Goal: Task Accomplishment & Management: Complete application form

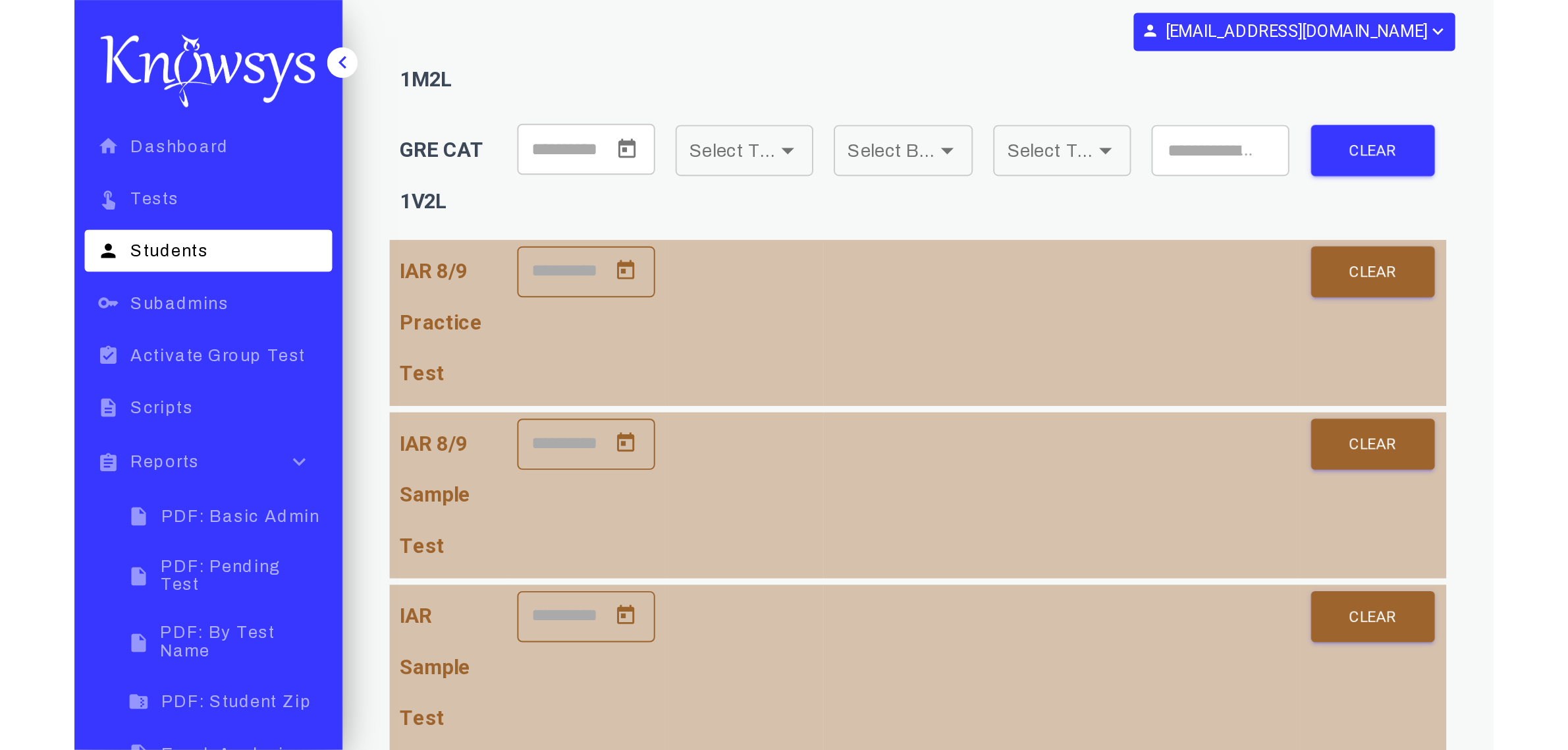
scroll to position [1521, 0]
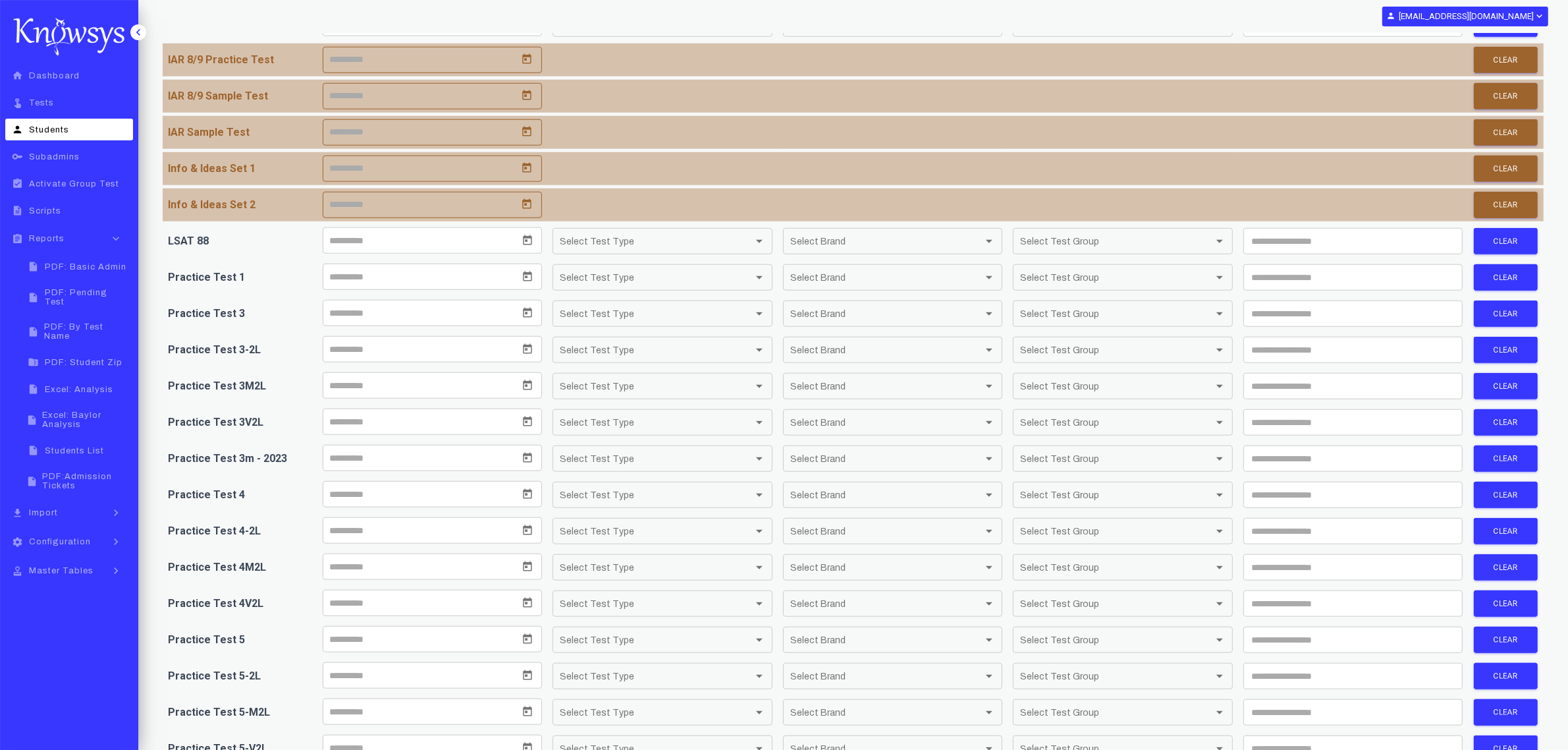
click at [94, 411] on span "Excel: Baylor Analysis" at bounding box center [85, 420] width 87 height 19
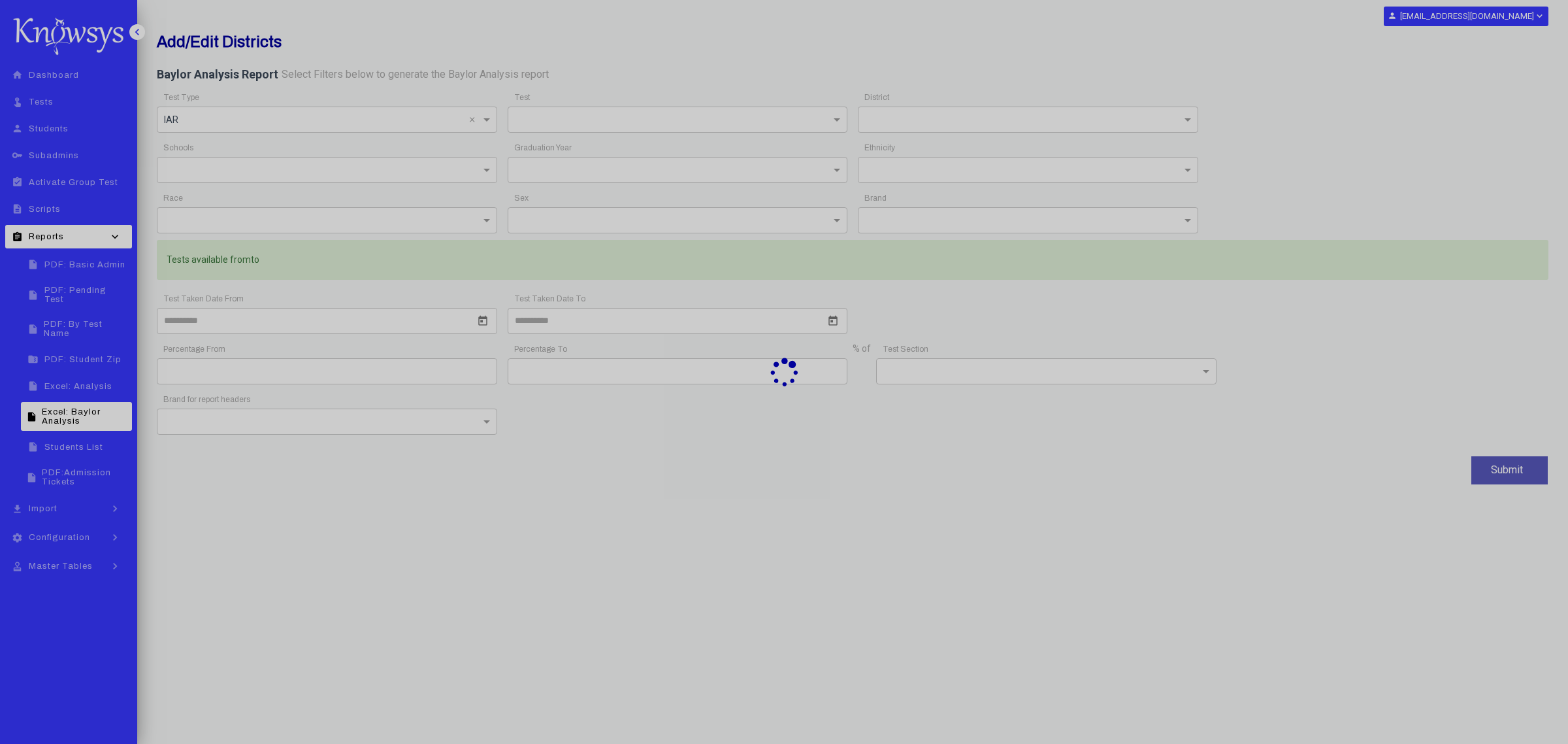
click at [479, 126] on div at bounding box center [784, 372] width 1568 height 744
click at [487, 121] on div at bounding box center [784, 372] width 1568 height 744
click at [469, 121] on div at bounding box center [784, 372] width 1568 height 744
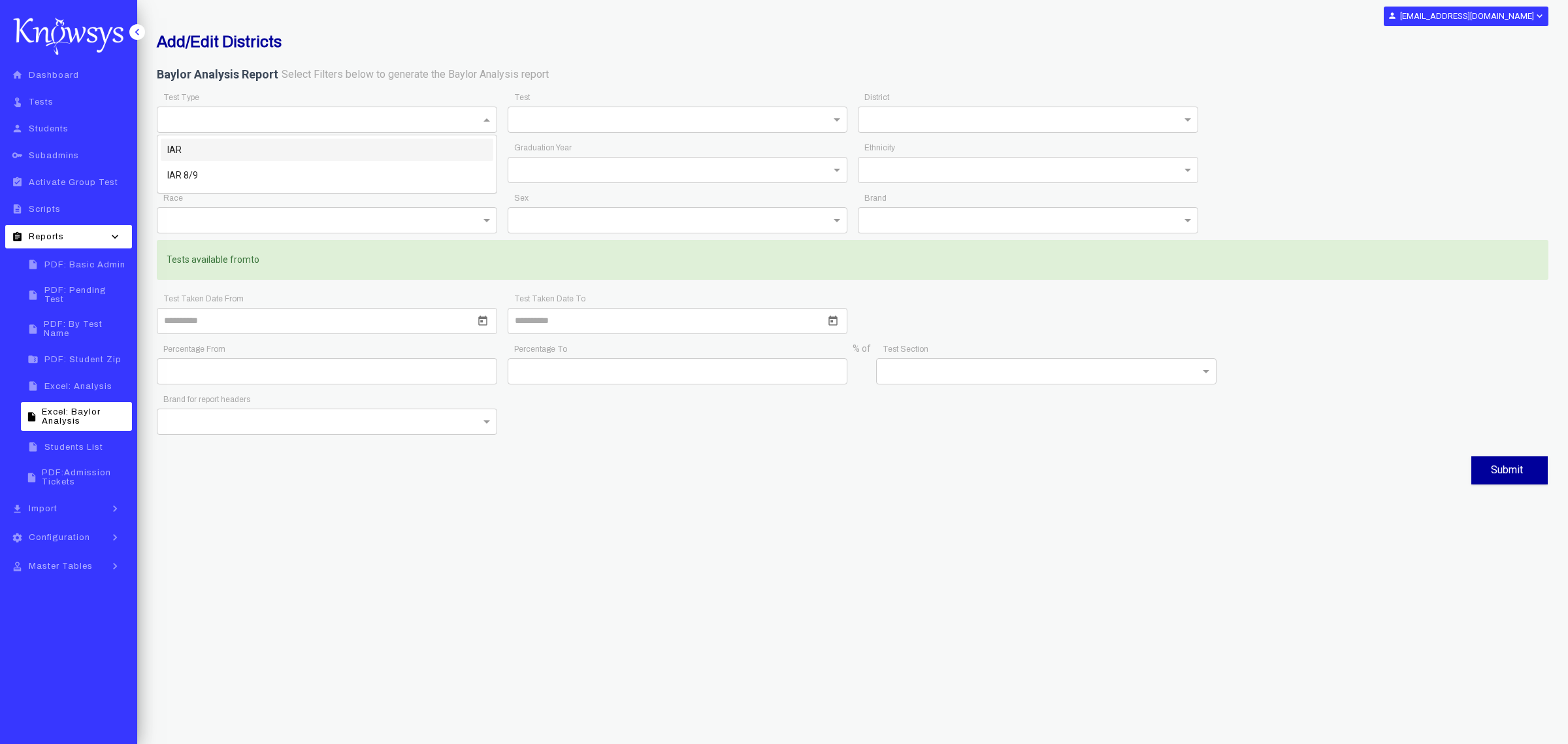
click at [422, 116] on input "text" at bounding box center [314, 119] width 300 height 16
click at [267, 144] on div "IAR" at bounding box center [327, 150] width 333 height 23
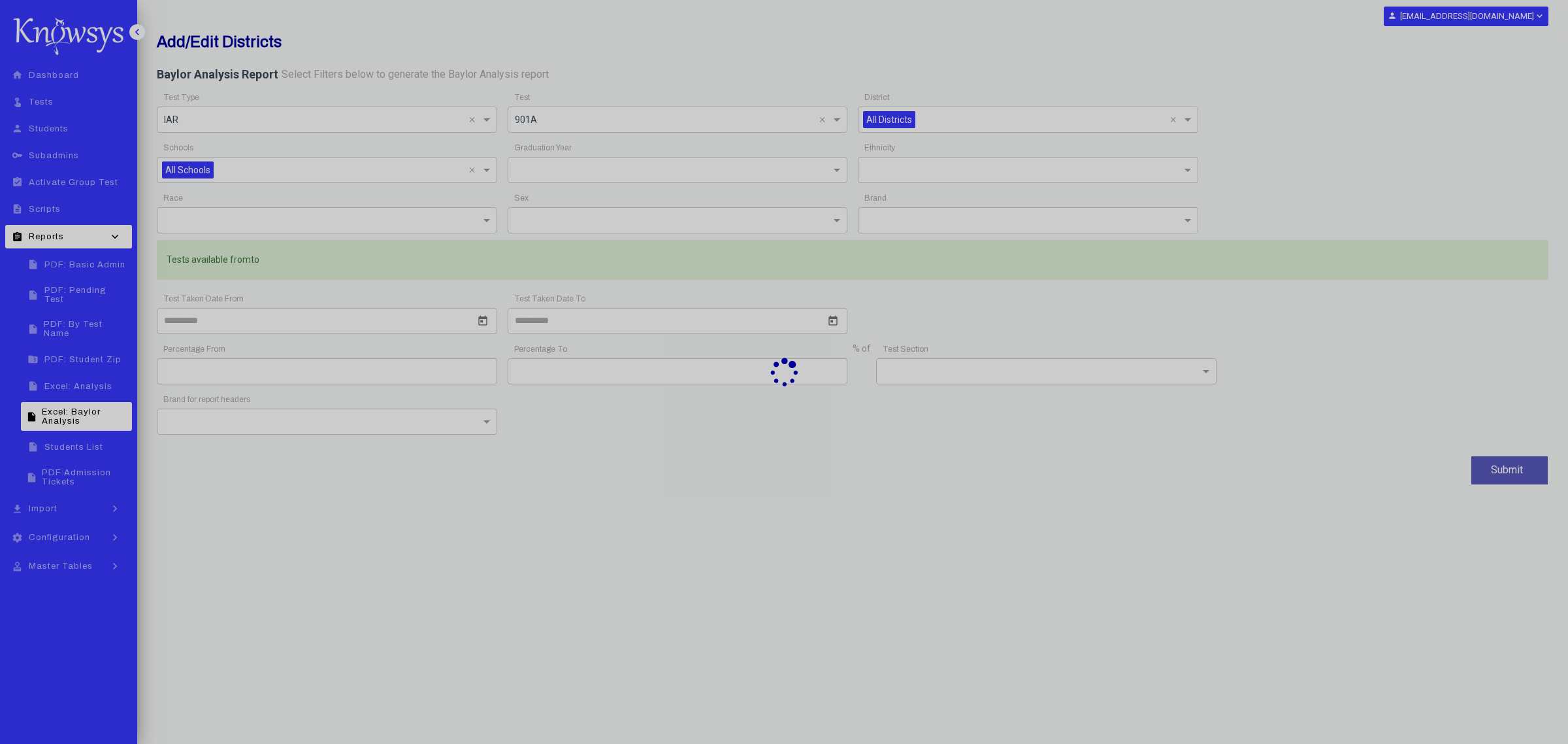
click at [831, 121] on div at bounding box center [784, 372] width 1568 height 744
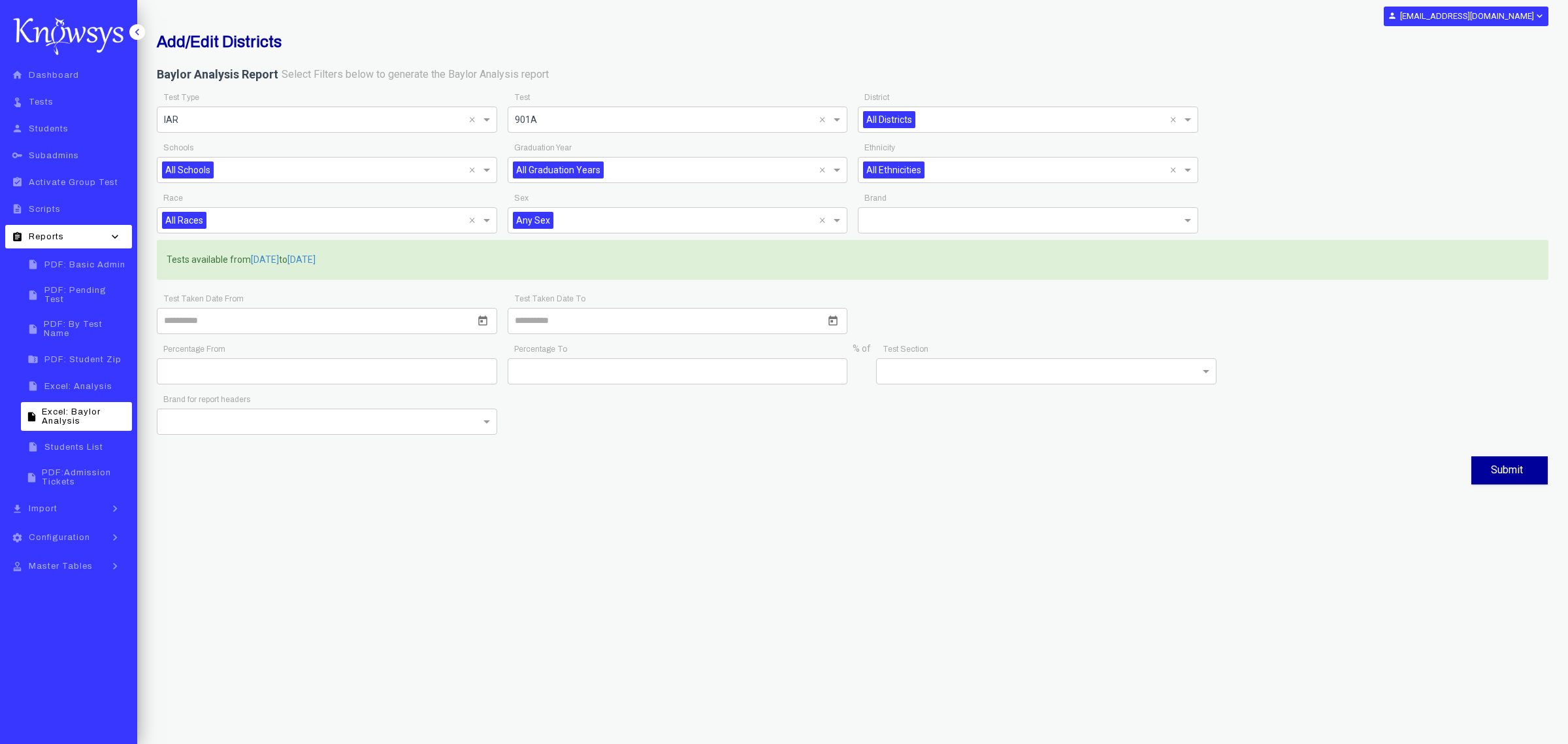
click at [837, 121] on span at bounding box center [839, 119] width 16 height 16
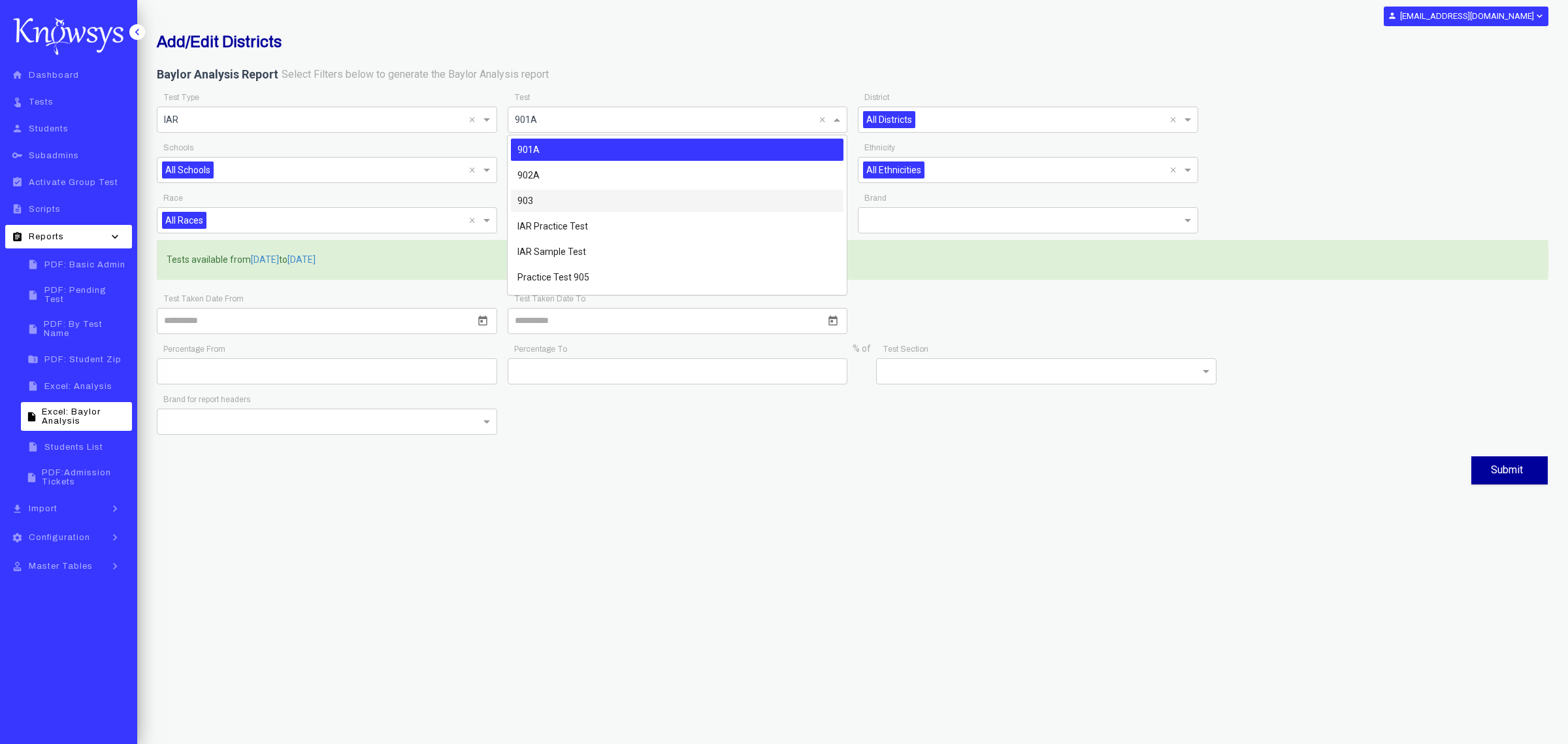
click at [567, 201] on div "903" at bounding box center [677, 200] width 333 height 23
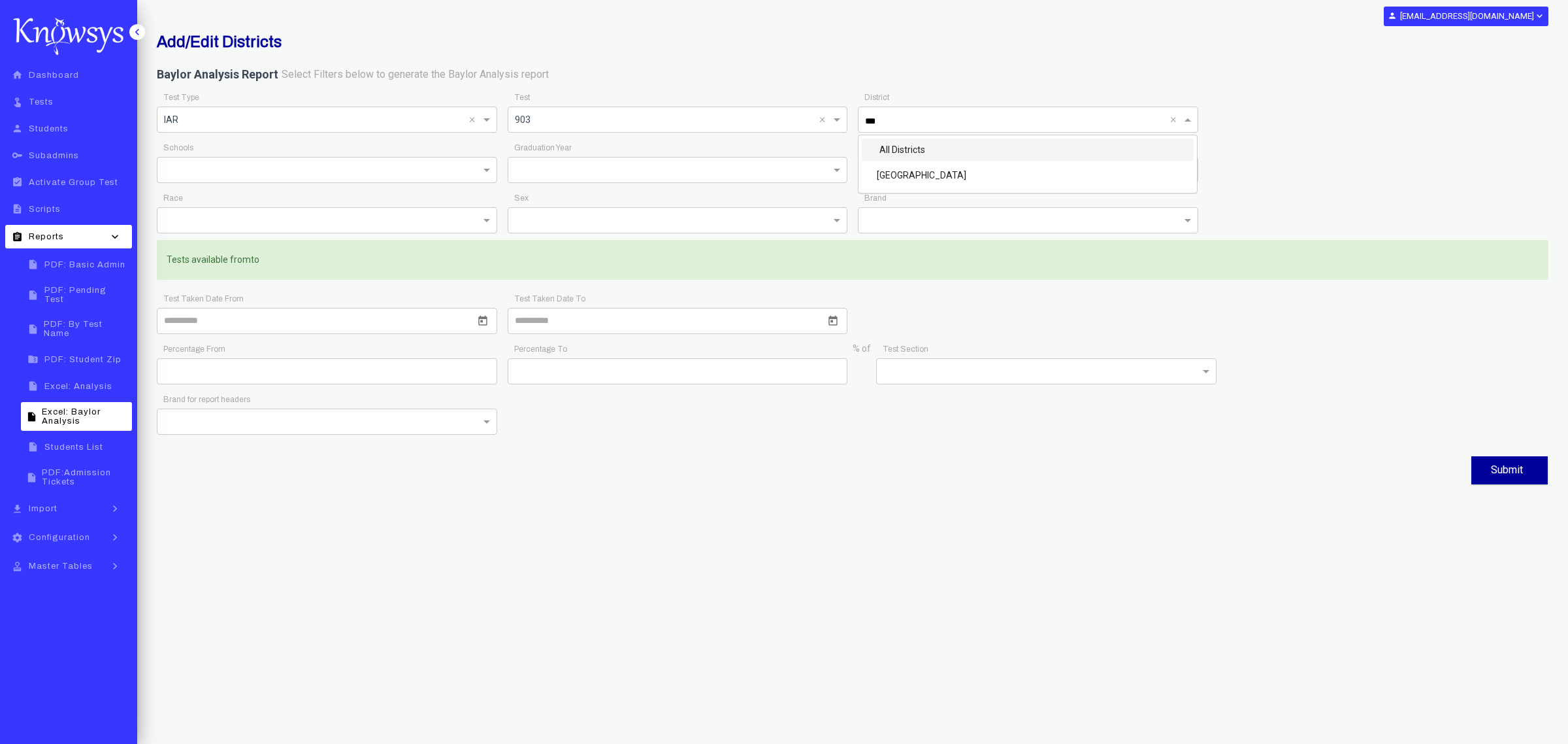
type input "****"
click at [1001, 181] on div "[GEOGRAPHIC_DATA]" at bounding box center [1028, 175] width 333 height 23
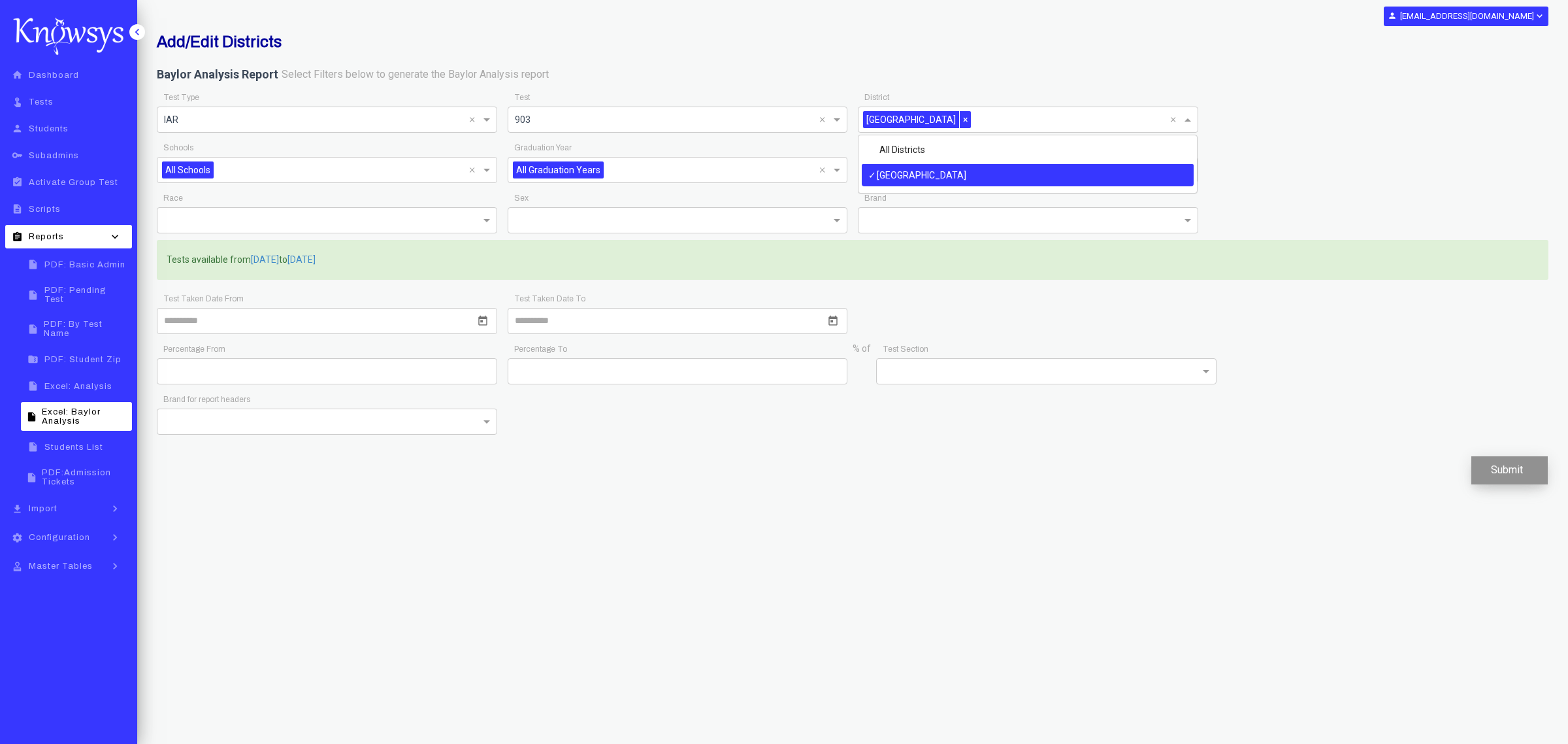
click at [1477, 472] on button "Submit" at bounding box center [1510, 470] width 77 height 28
click at [44, 504] on span "Import" at bounding box center [43, 508] width 29 height 9
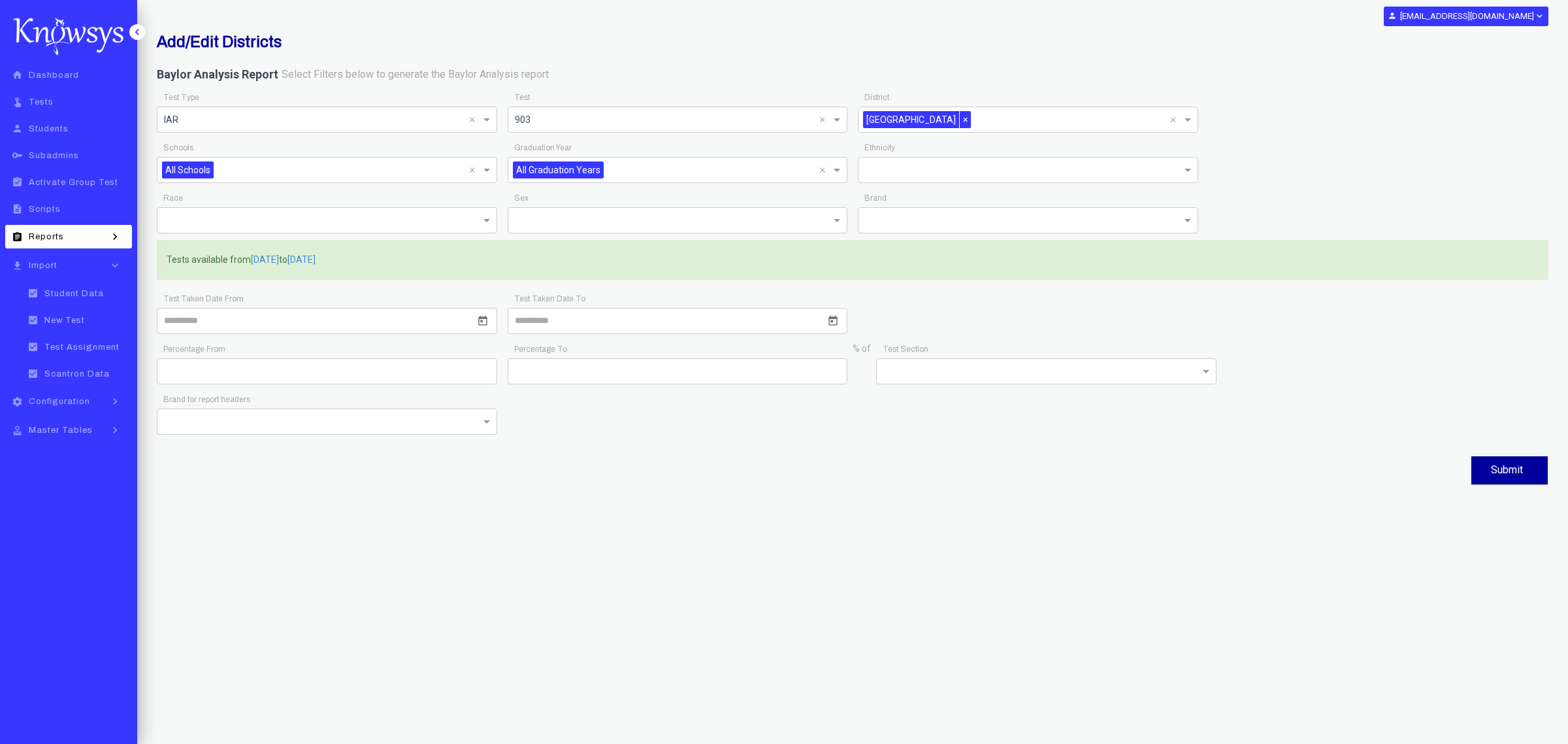
click at [86, 297] on span "Student Data" at bounding box center [74, 293] width 59 height 9
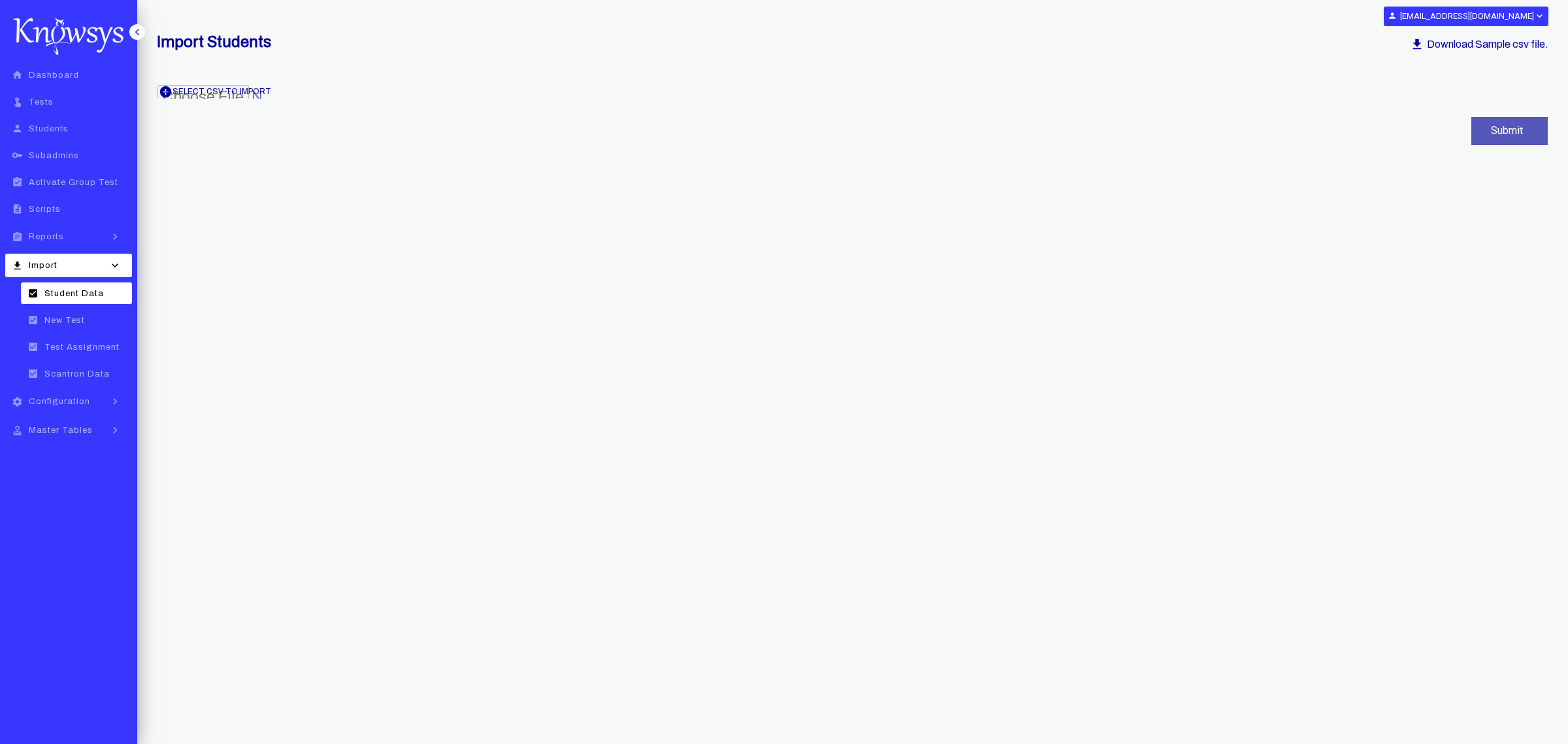
click at [242, 90] on span "add_circle Select csv to Import" at bounding box center [215, 92] width 115 height 14
click at [1477, 129] on button "Submit" at bounding box center [1510, 131] width 77 height 28
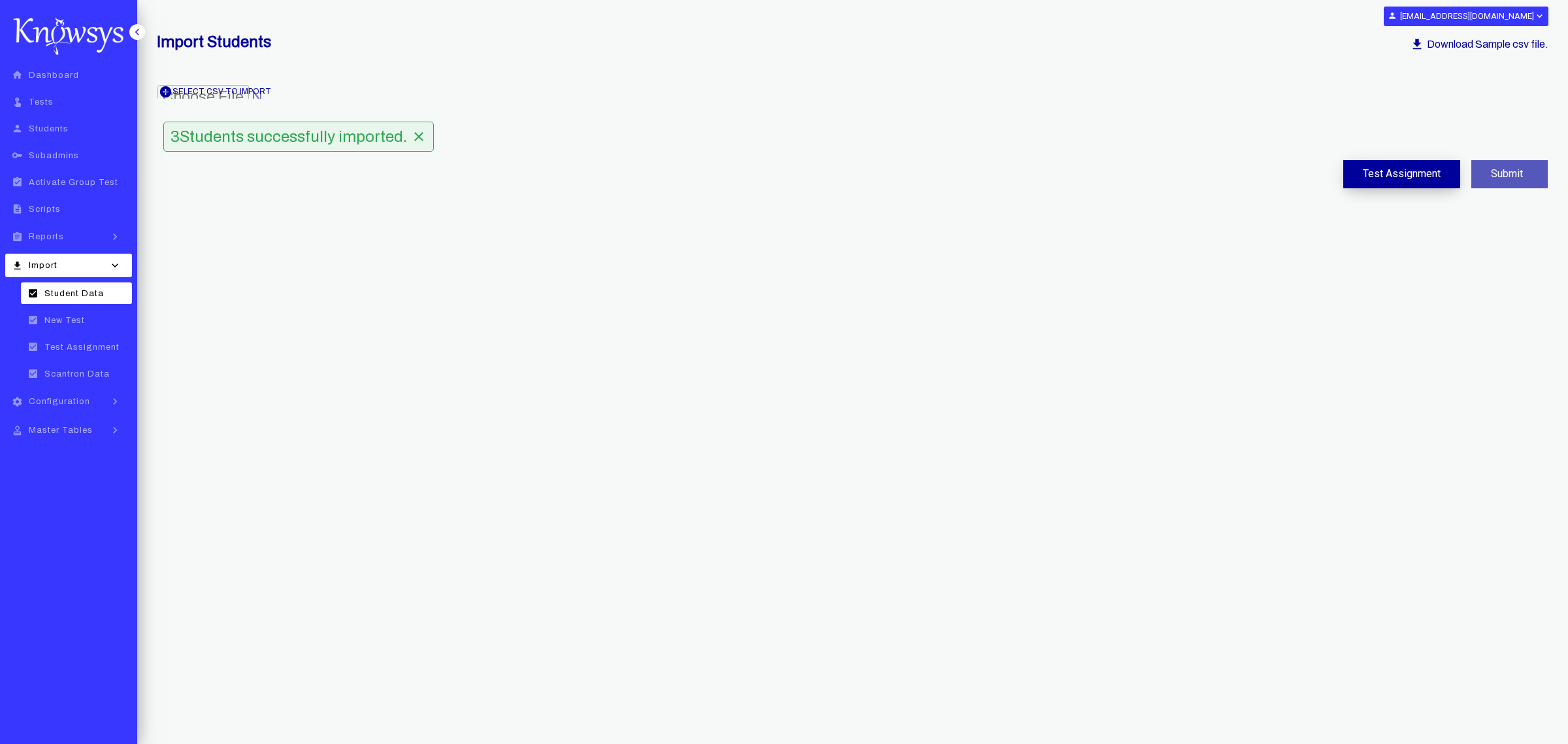
click at [1369, 175] on button "Test Assignment" at bounding box center [1402, 174] width 117 height 28
select select "**"
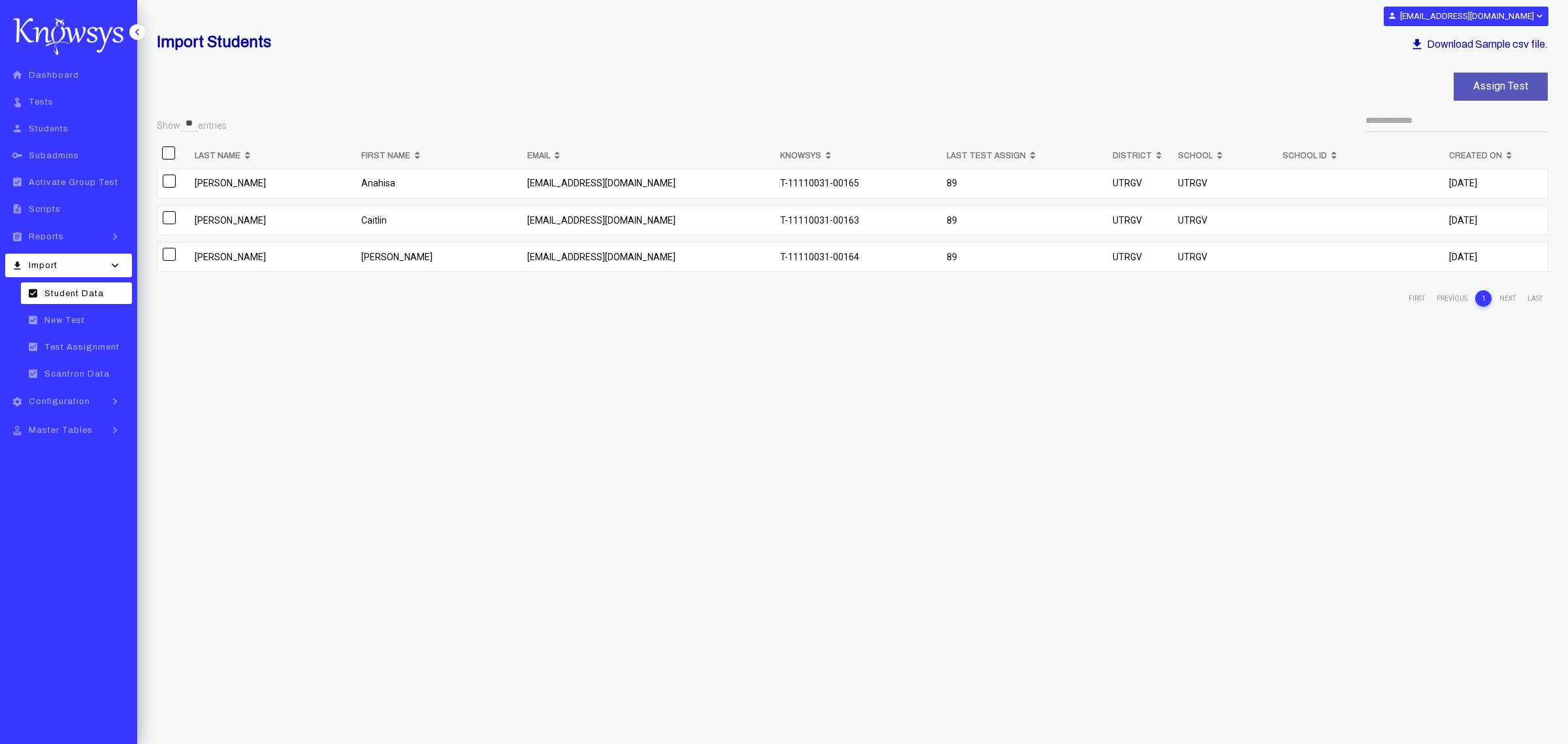
click at [171, 154] on span at bounding box center [168, 152] width 13 height 13
click at [311, 364] on div "Import Students download Download Sample csv file. Assign Test Show ** ** ** en…" at bounding box center [853, 332] width 1431 height 663
click at [1477, 82] on button "Assign Test" at bounding box center [1501, 86] width 94 height 28
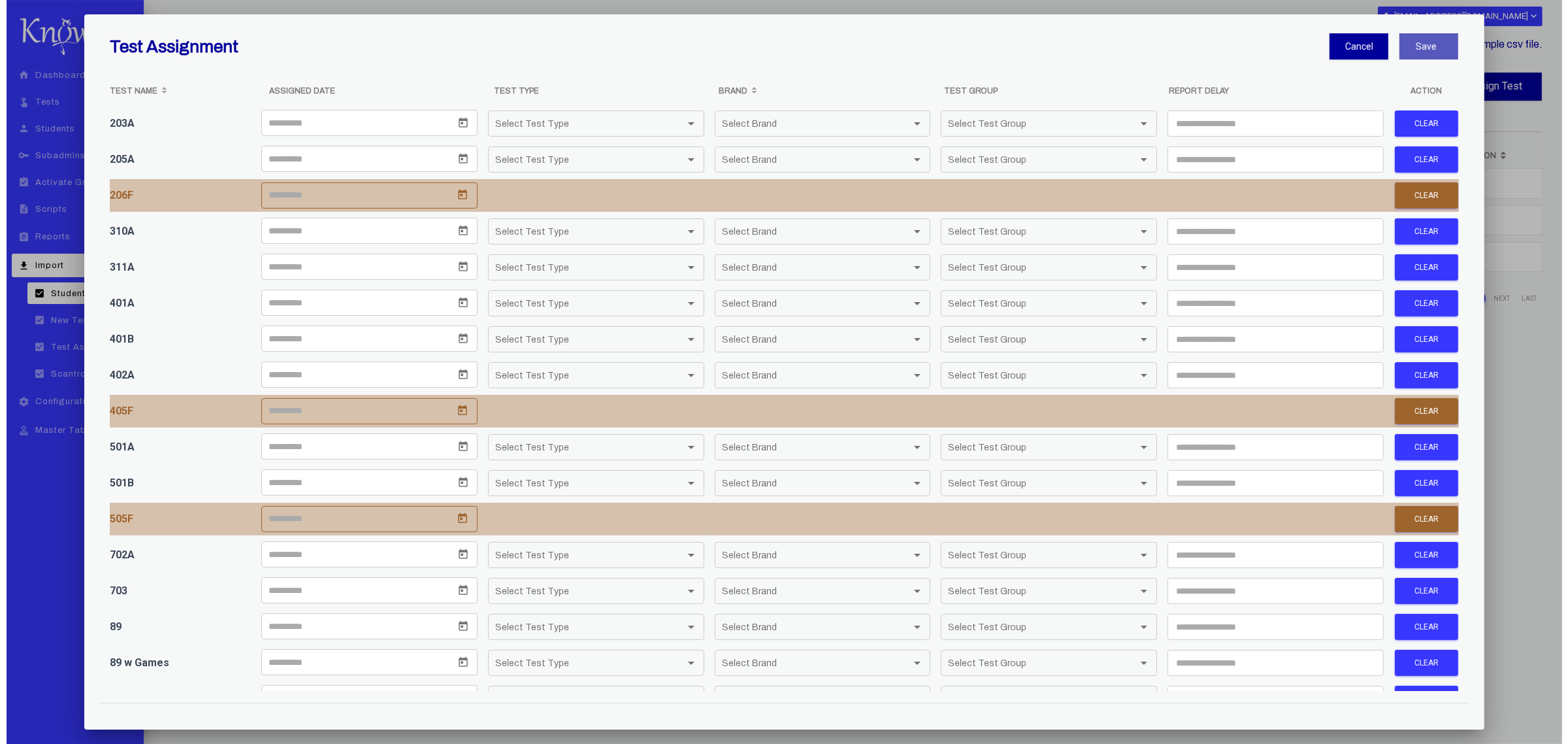
scroll to position [583, 0]
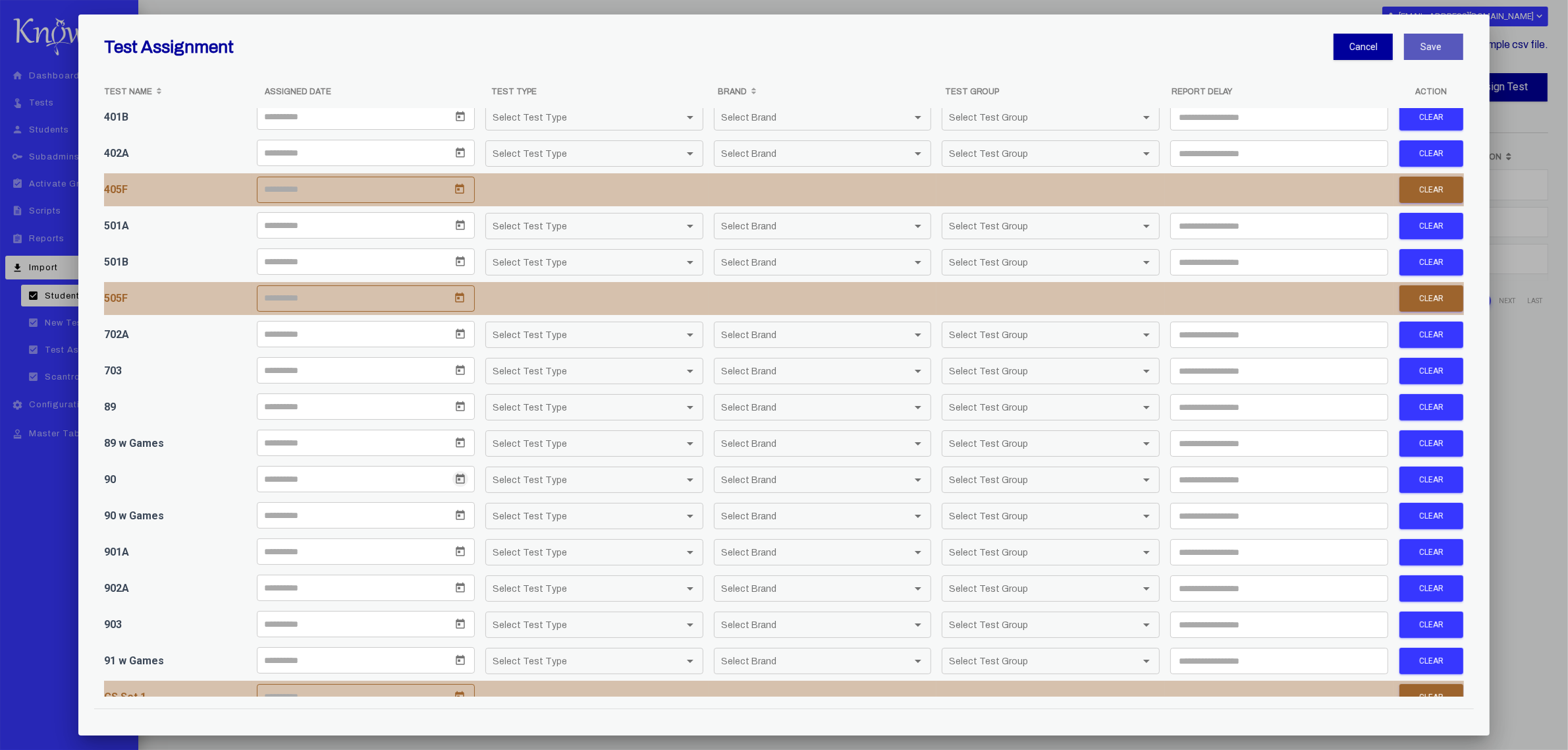
click at [456, 484] on icon "Open calendar" at bounding box center [460, 478] width 9 height 10
click at [301, 645] on div "13" at bounding box center [300, 642] width 23 height 23
type input "**********"
click at [615, 487] on span "Select Test Type" at bounding box center [588, 480] width 192 height 12
click at [561, 515] on span "Paper Test" at bounding box center [590, 508] width 203 height 23
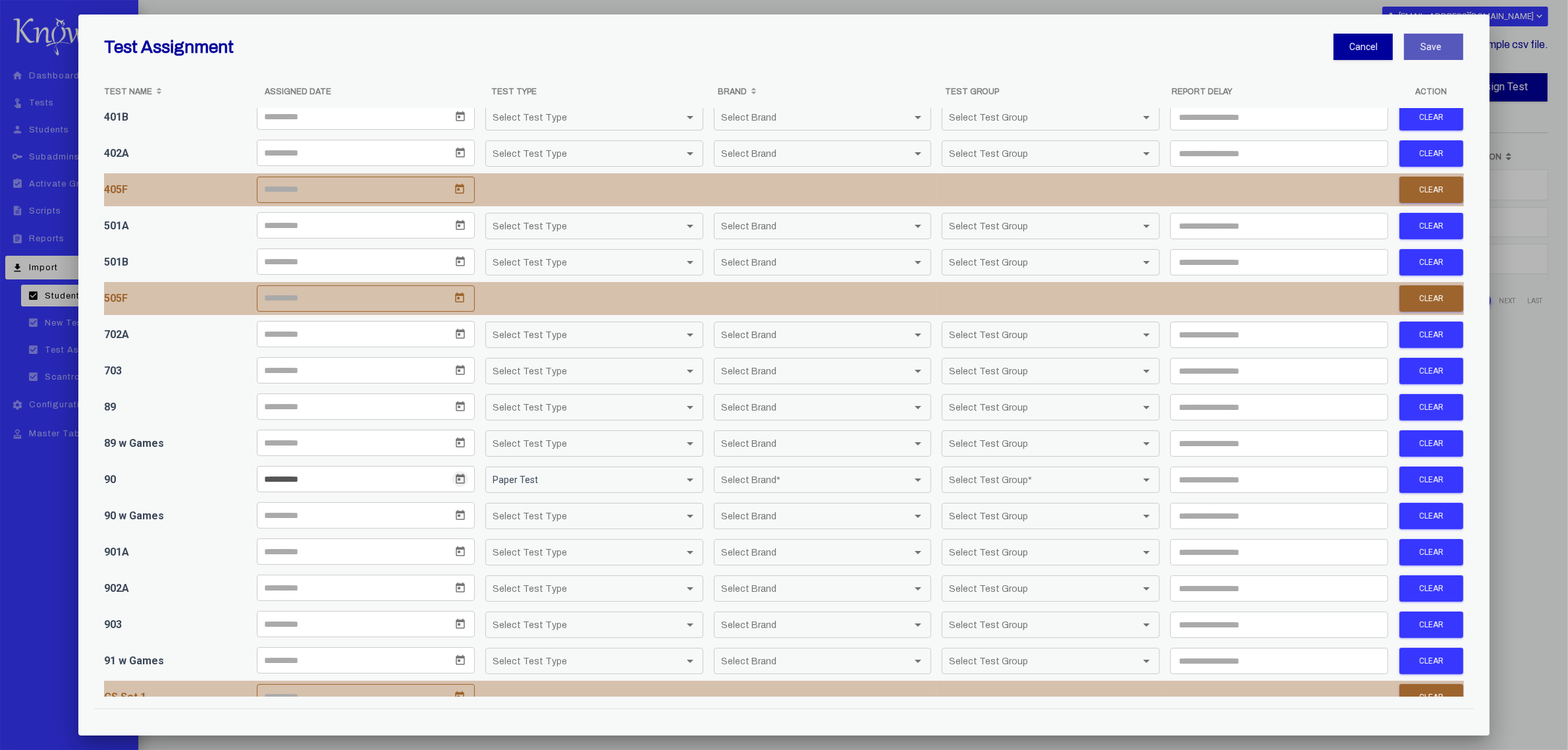
click at [756, 476] on div "Select Brand Select Brand *" at bounding box center [823, 480] width 203 height 26
click at [741, 529] on span "Knowsys" at bounding box center [816, 530] width 203 height 23
click at [969, 487] on span "Select Test Group" at bounding box center [1045, 480] width 192 height 12
click at [969, 489] on span "Individual" at bounding box center [1042, 485] width 203 height 23
click at [1190, 485] on input "number" at bounding box center [1279, 480] width 218 height 26
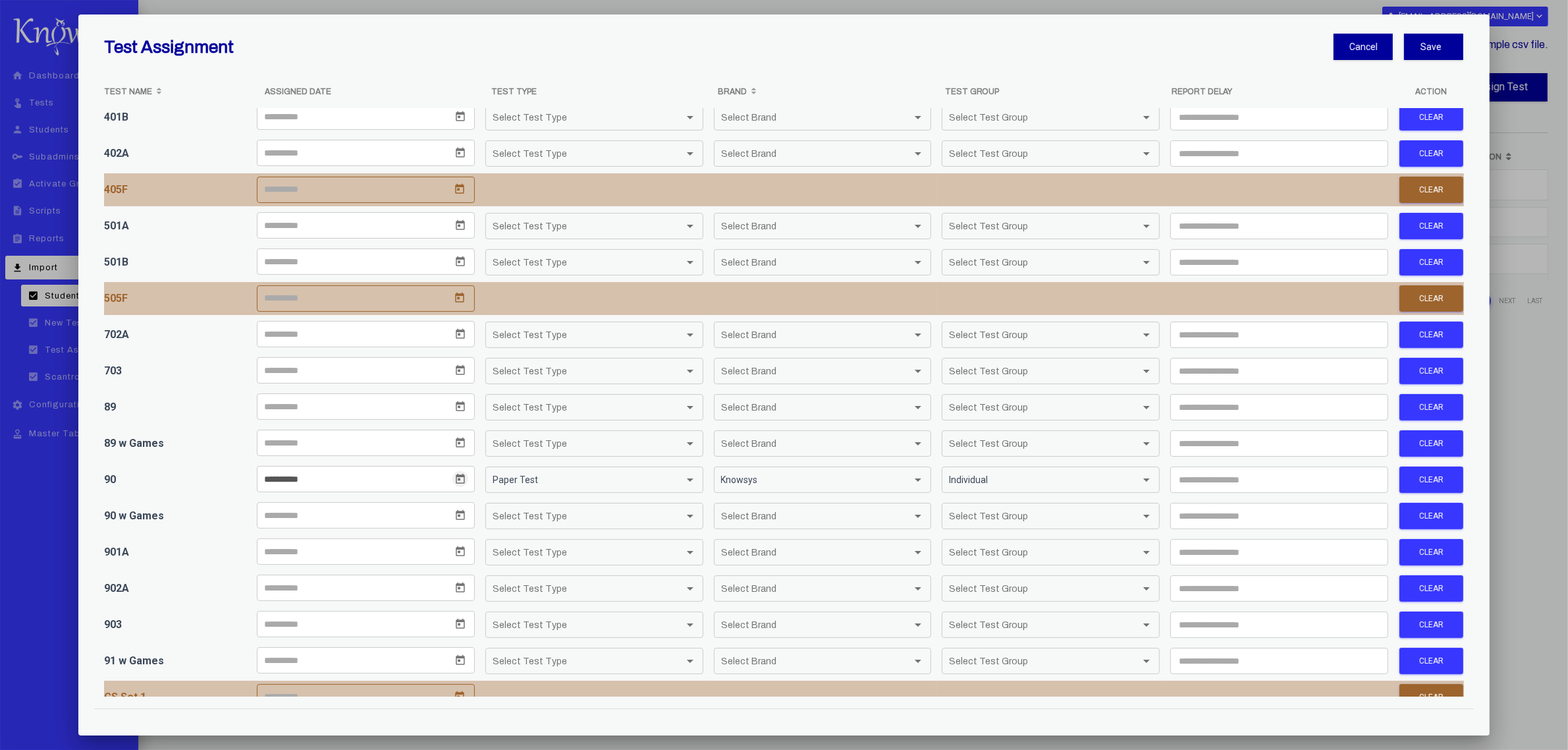
type input "*"
click at [1434, 52] on button "Save" at bounding box center [1434, 47] width 59 height 26
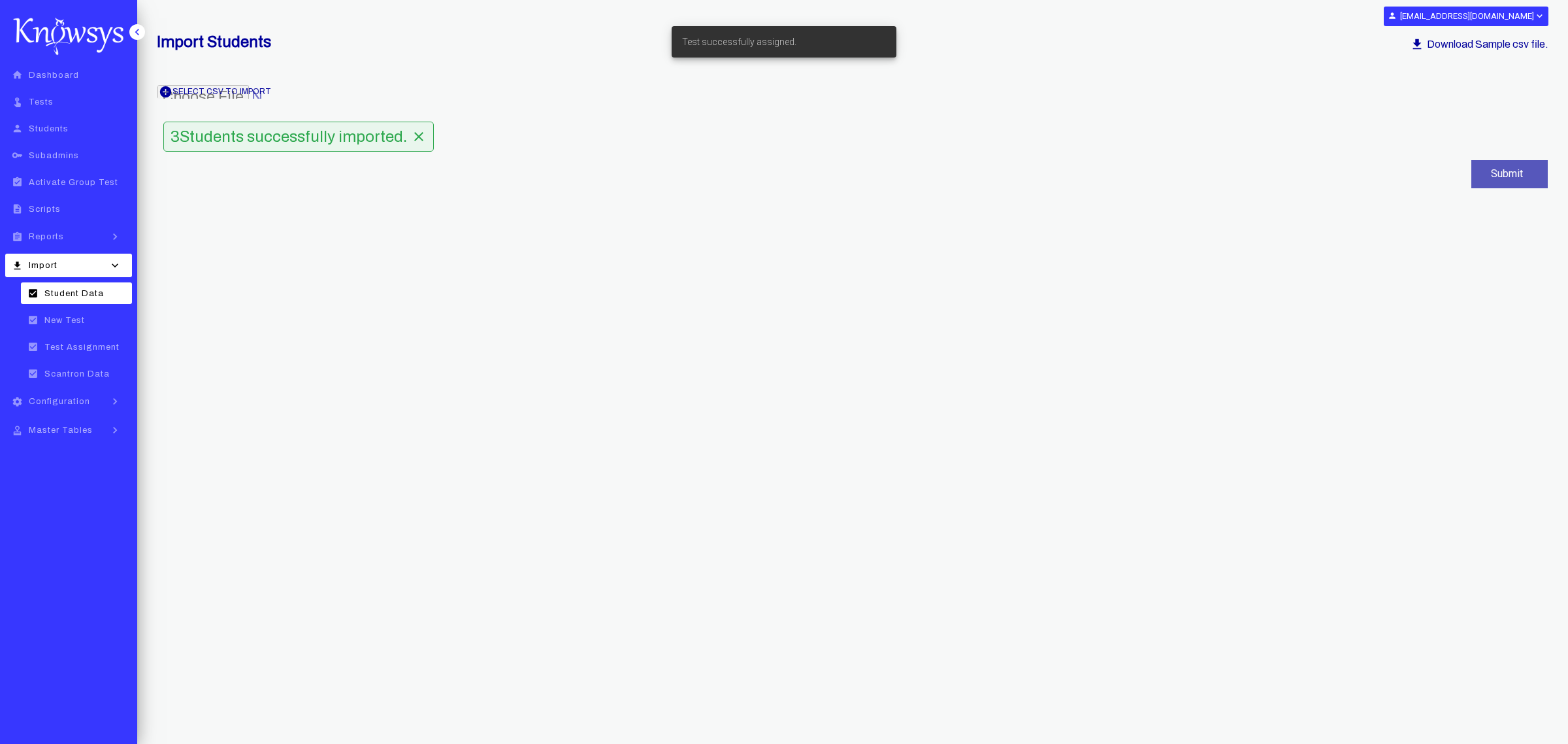
drag, startPoint x: 51, startPoint y: 230, endPoint x: 56, endPoint y: 243, distance: 13.9
click at [51, 230] on link "assignment Reports keyboard_arrow_right" at bounding box center [68, 237] width 126 height 23
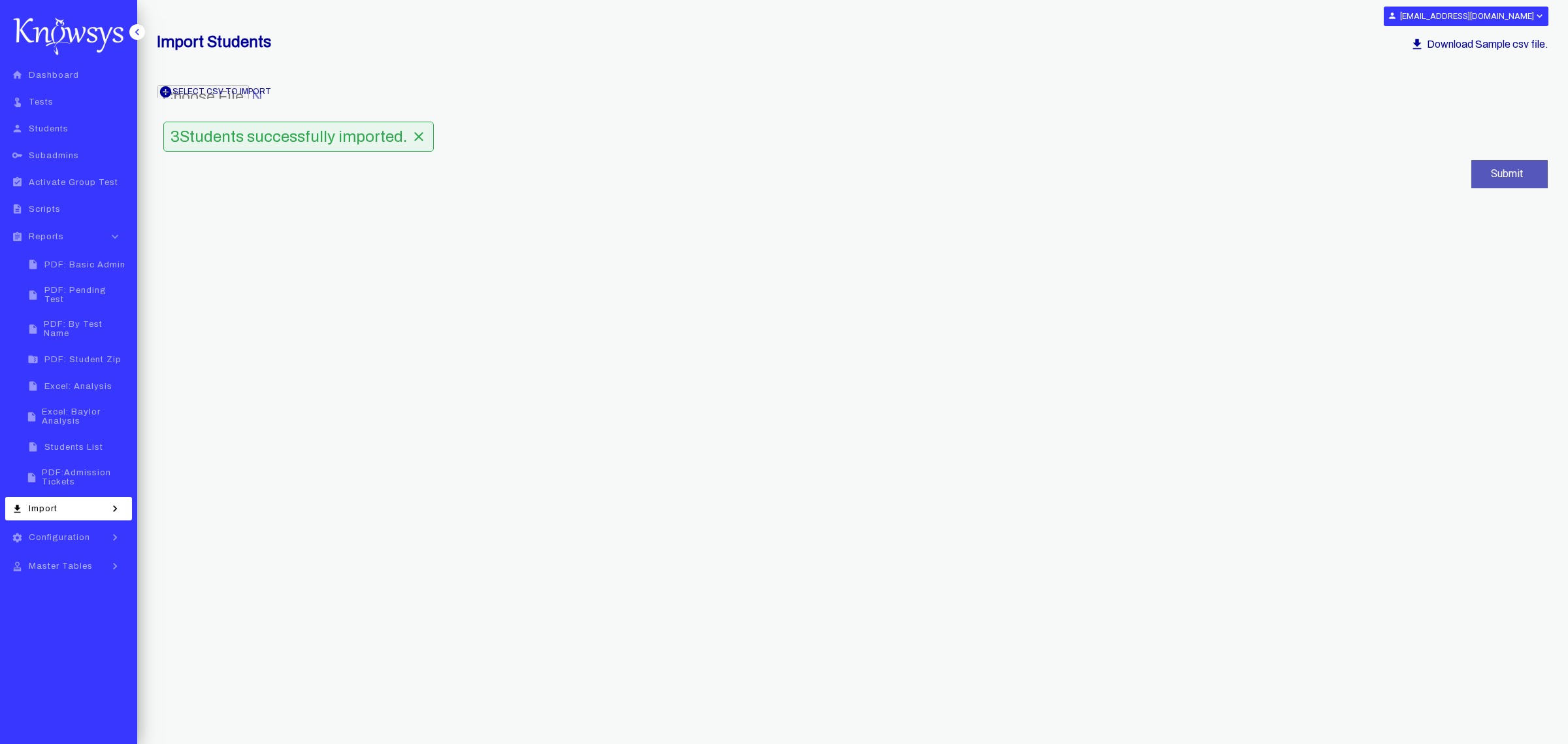
click at [89, 441] on div "insert_drive_file Students List" at bounding box center [64, 447] width 79 height 11
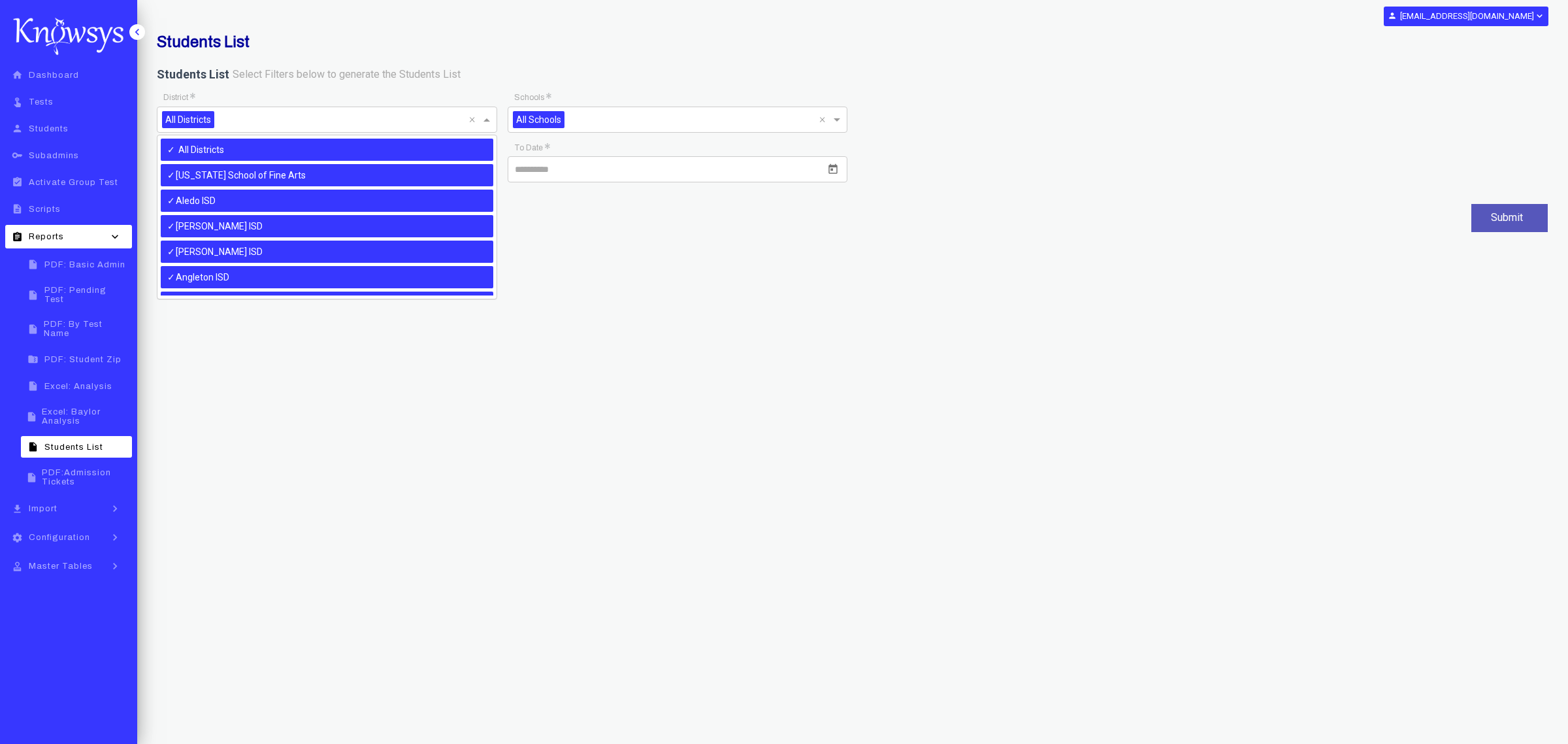
click at [465, 123] on input "text" at bounding box center [344, 120] width 249 height 16
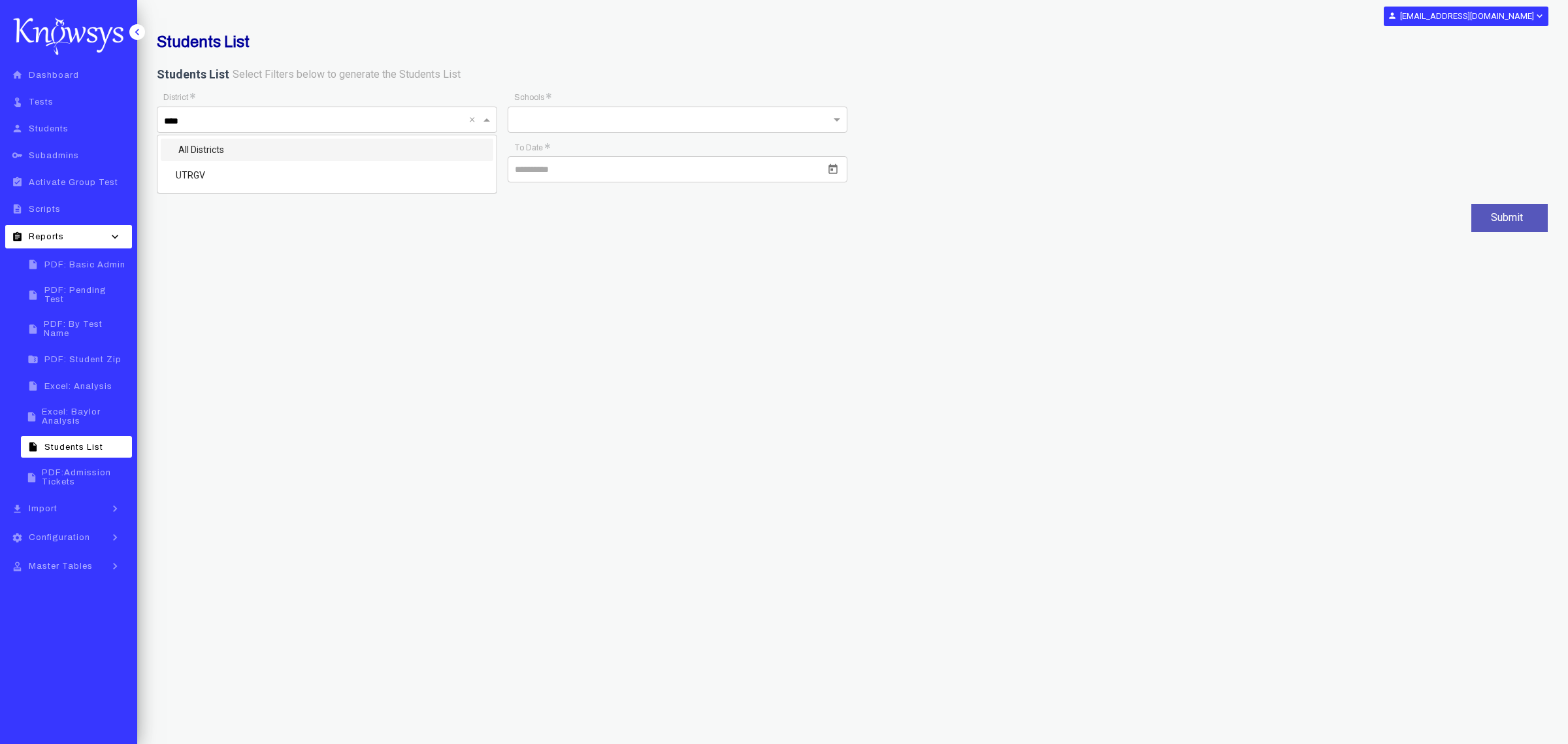
type input "*****"
click at [232, 171] on div "UTRGV" at bounding box center [327, 175] width 333 height 23
click at [605, 204] on div "Submit" at bounding box center [852, 218] width 1392 height 35
click at [479, 173] on icon "Open calendar" at bounding box center [483, 169] width 12 height 12
click at [227, 294] on div "7" at bounding box center [227, 300] width 23 height 23
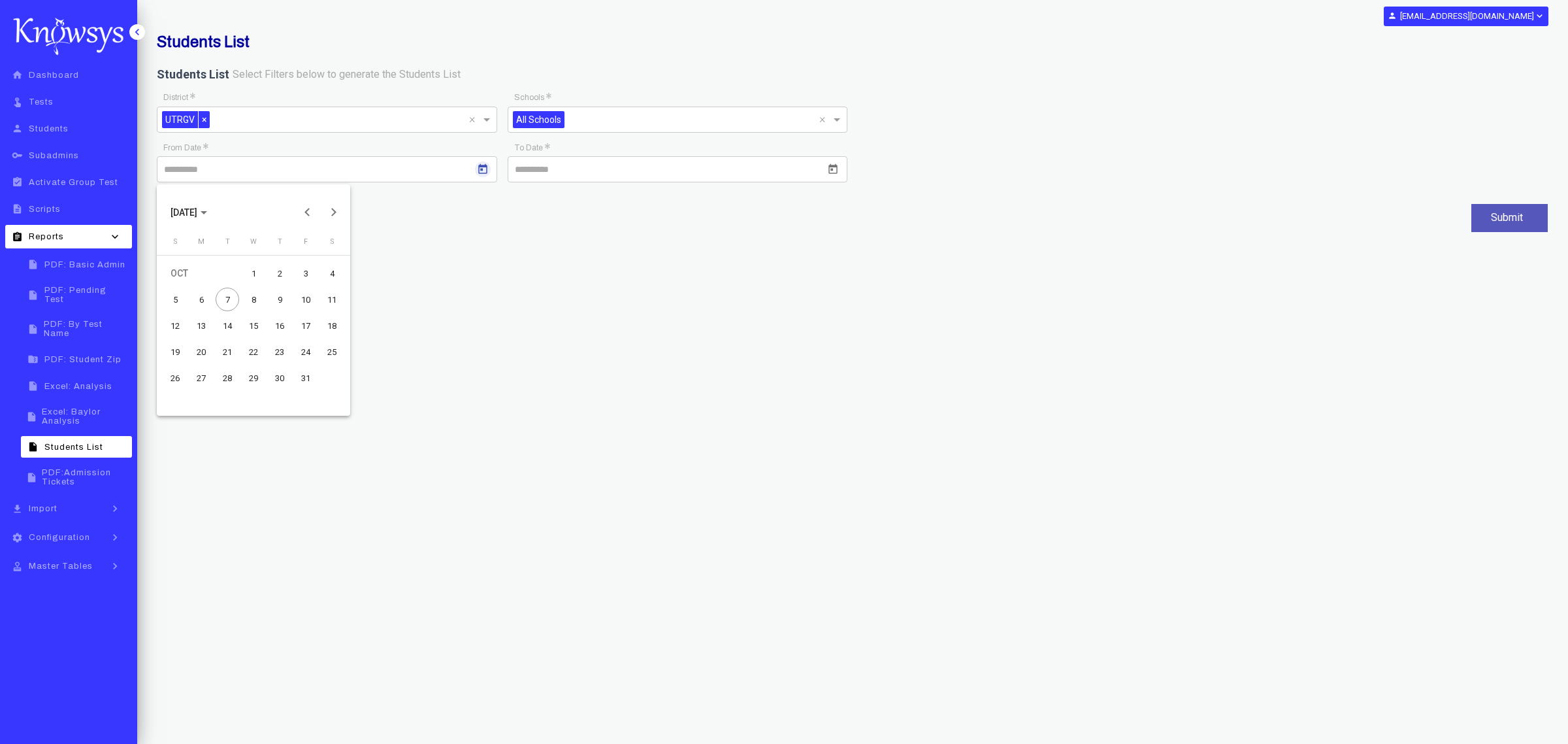
type input "*********"
click at [834, 169] on icon "Open calendar" at bounding box center [833, 169] width 9 height 10
click at [573, 292] on div "7" at bounding box center [578, 300] width 23 height 23
type input "*********"
click at [1477, 211] on button "Submit" at bounding box center [1510, 217] width 77 height 28
